Goal: Task Accomplishment & Management: Use online tool/utility

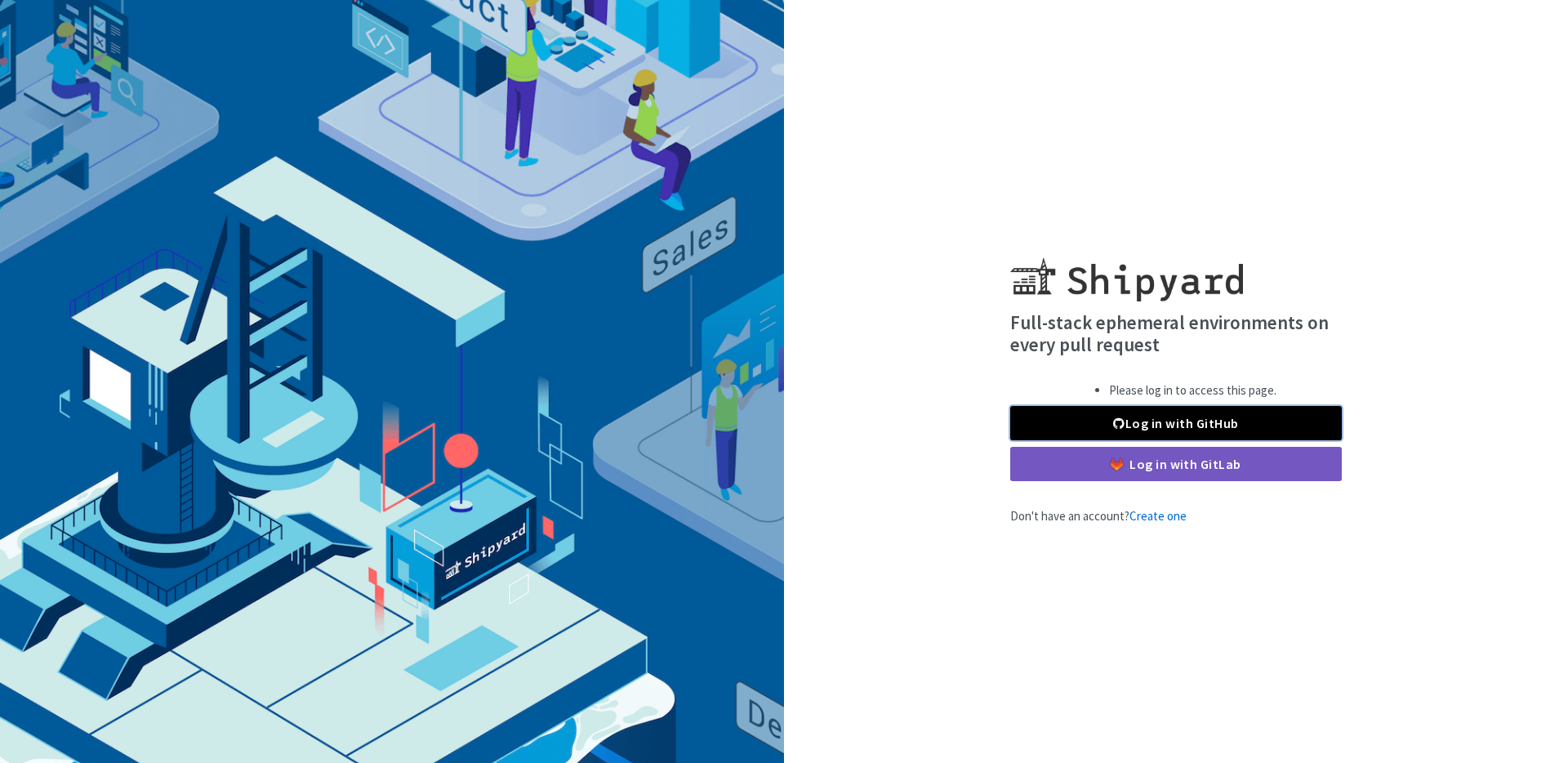
click at [1182, 419] on link "Log in with GitHub" at bounding box center [1176, 423] width 332 height 35
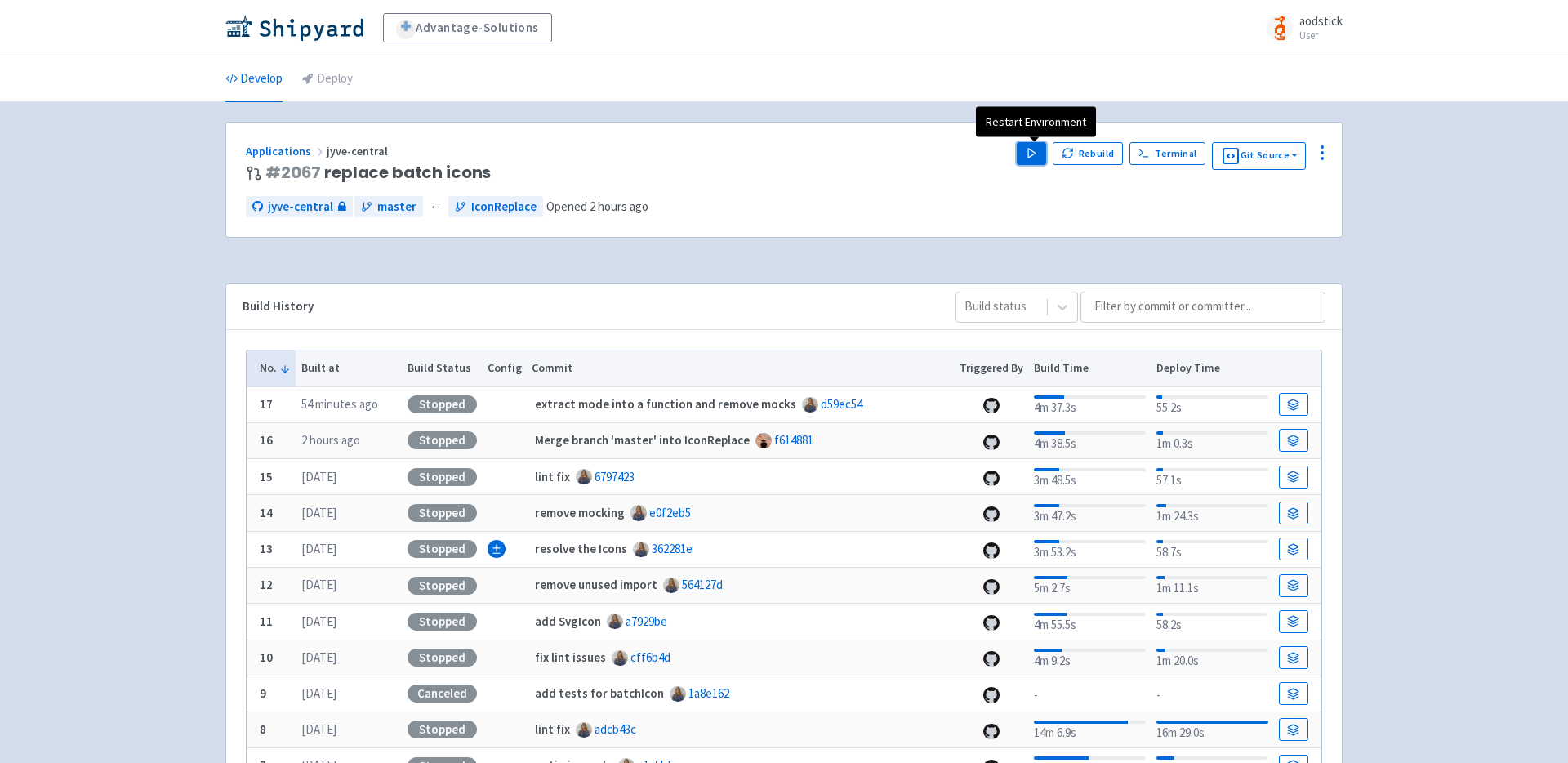
click at [1035, 151] on polygon "button" at bounding box center [1032, 152] width 8 height 9
click at [1418, 148] on div "Advantage-Solutions aodstick User Profile Sign out Develop Deploy #" at bounding box center [784, 516] width 1568 height 1031
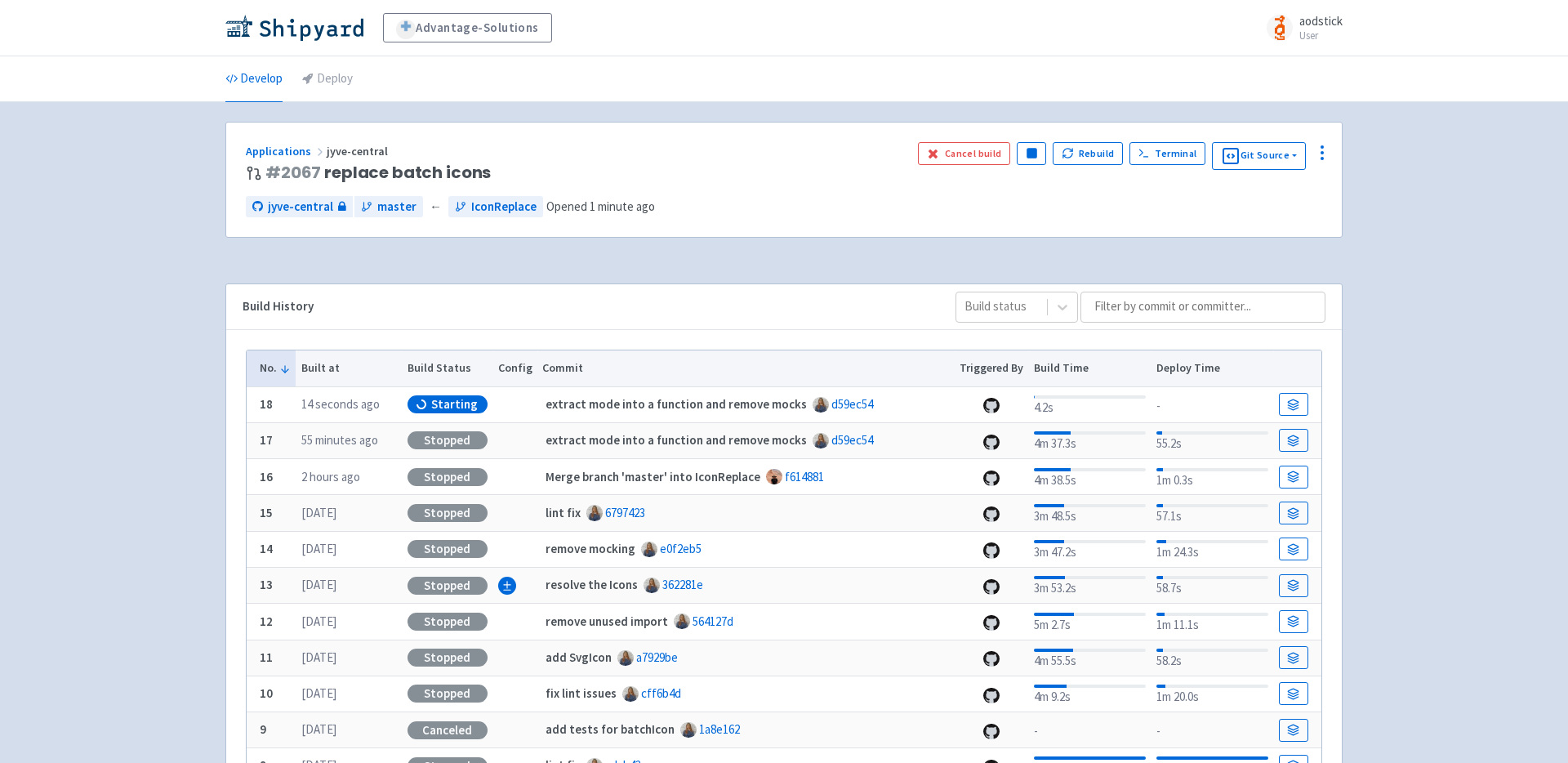
click at [1413, 300] on div "Advantage-Solutions aodstick User Profile Sign out Develop Deploy #" at bounding box center [784, 516] width 1568 height 1031
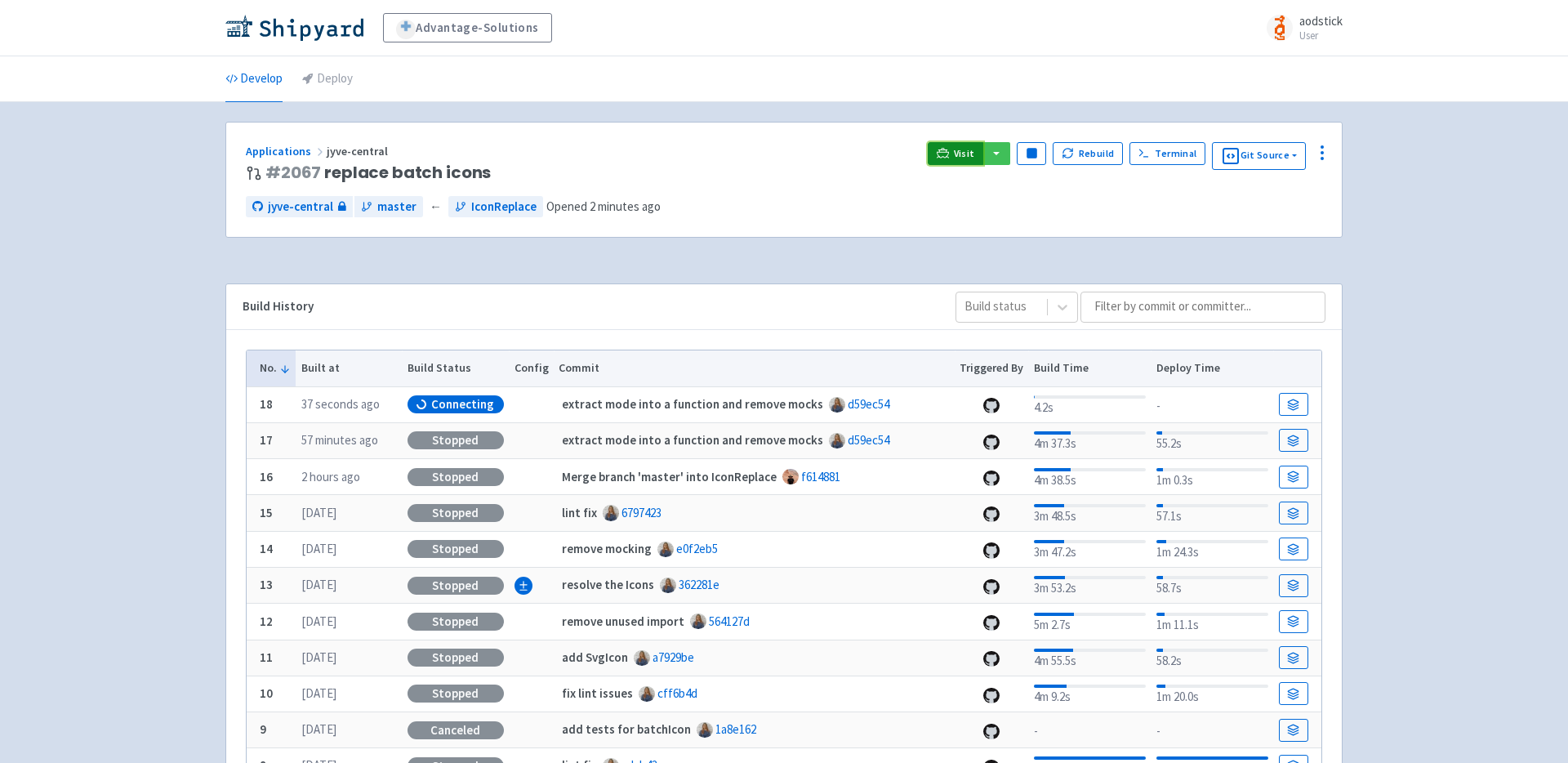
click at [969, 148] on span "Visit" at bounding box center [964, 154] width 21 height 13
